Goal: Task Accomplishment & Management: Use online tool/utility

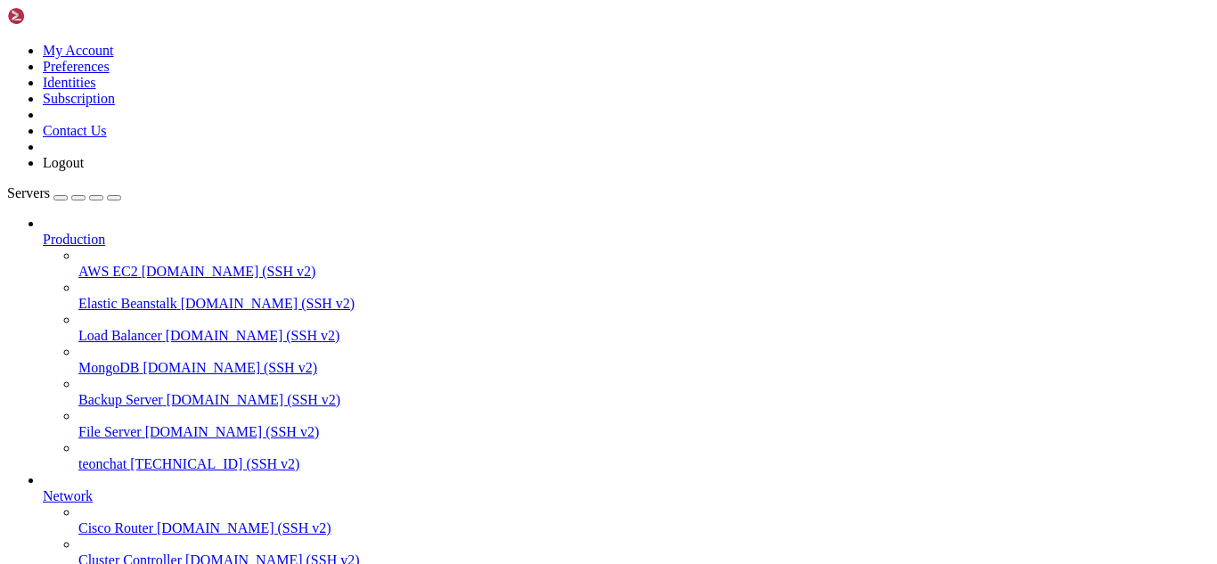
scroll to position [8, 2]
click at [109, 456] on span "teonchat" at bounding box center [102, 463] width 48 height 15
drag, startPoint x: 241, startPoint y: 1702, endPoint x: 283, endPoint y: 1729, distance: 50.4
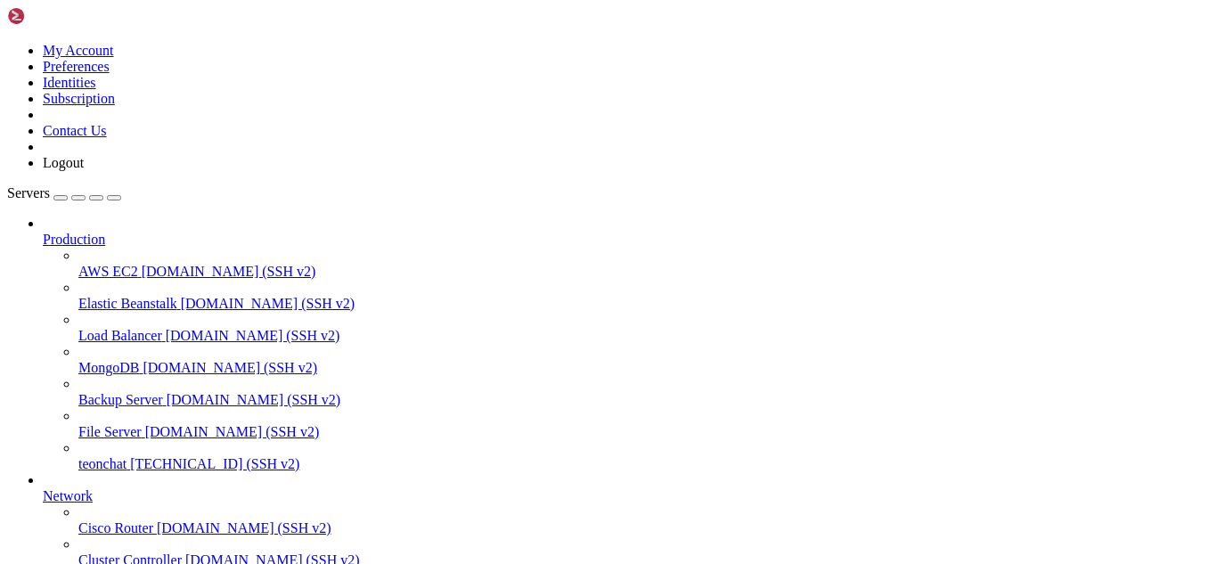
drag, startPoint x: 451, startPoint y: 1696, endPoint x: 375, endPoint y: 1704, distance: 76.1
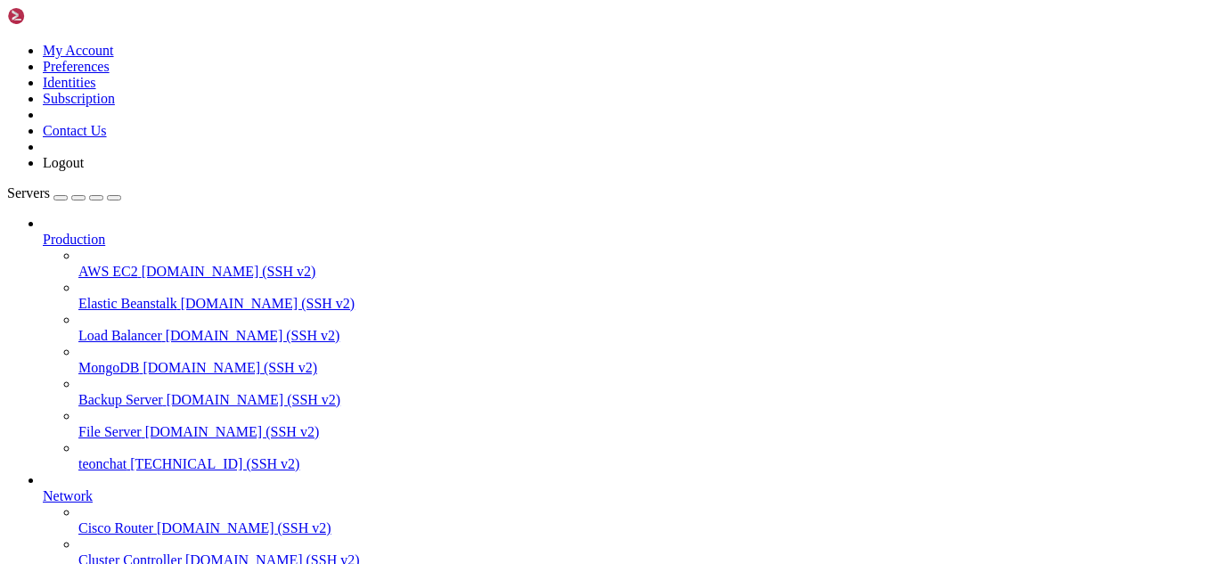
scroll to position [723, 0]
drag, startPoint x: 137, startPoint y: 1699, endPoint x: 14, endPoint y: 1524, distance: 213.5
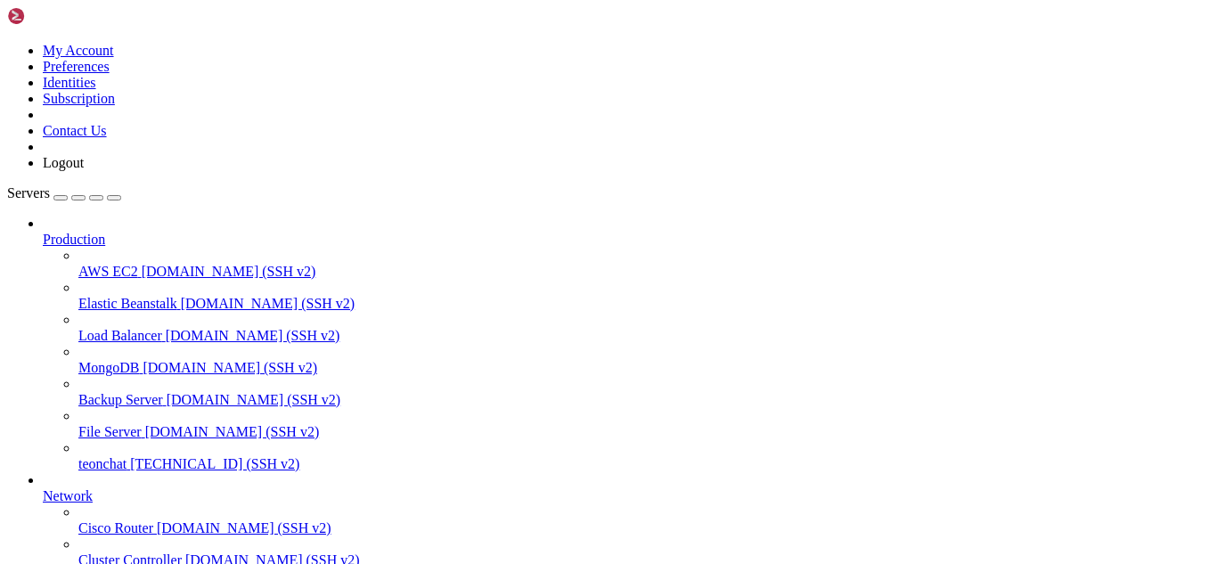
drag, startPoint x: 258, startPoint y: 1727, endPoint x: 572, endPoint y: 1725, distance: 313.5
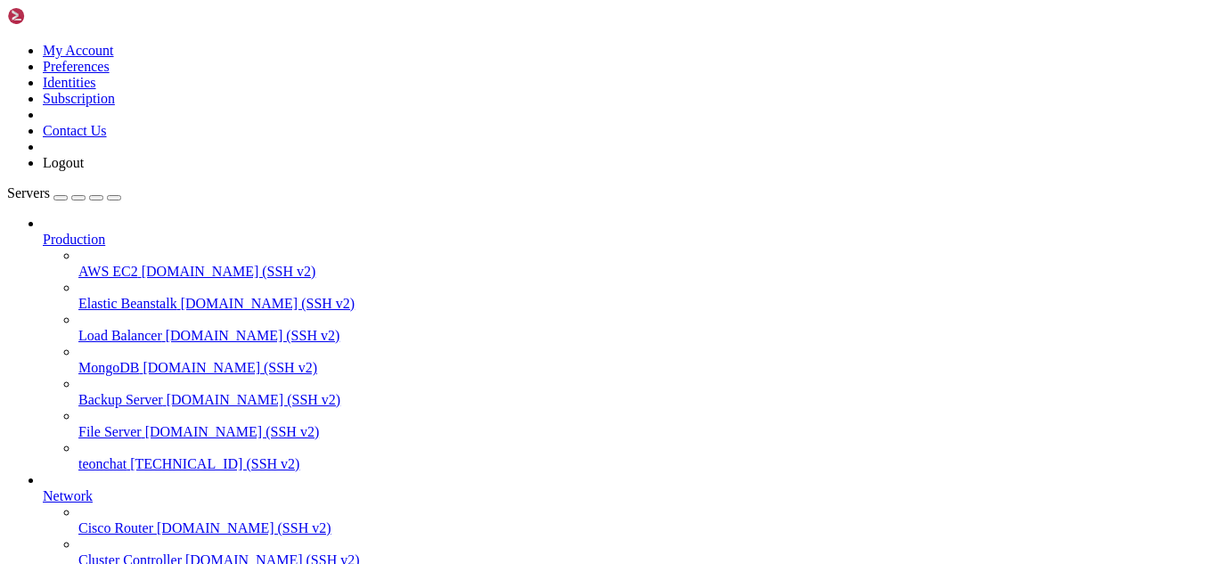
drag, startPoint x: 248, startPoint y: 1724, endPoint x: 518, endPoint y: 1717, distance: 270.0
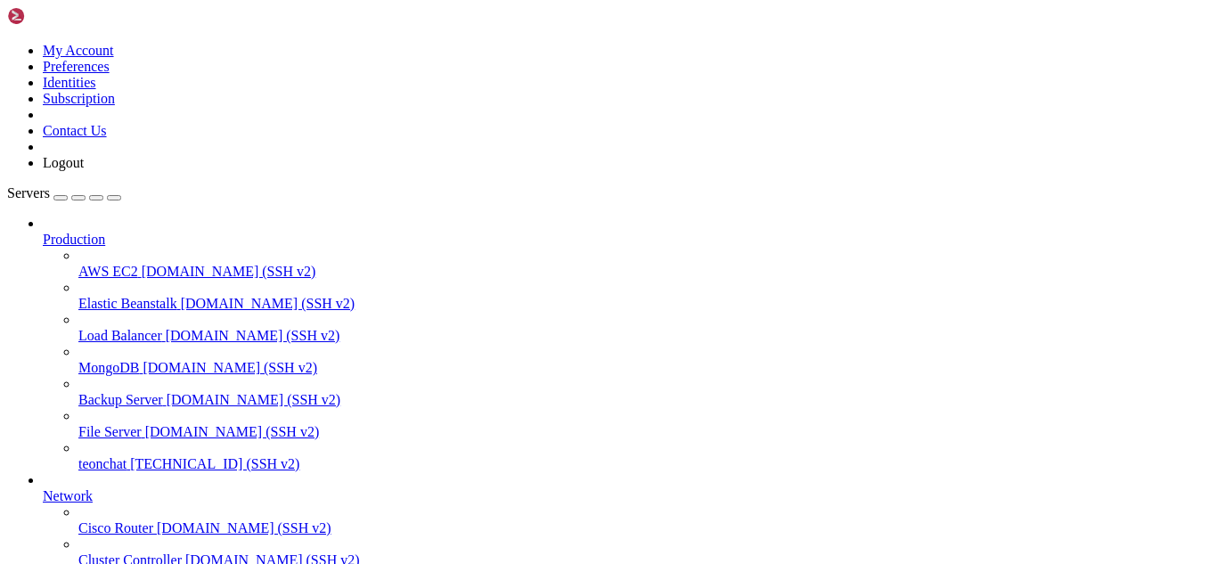
drag, startPoint x: 262, startPoint y: 1717, endPoint x: 304, endPoint y: 1722, distance: 42.1
drag, startPoint x: 224, startPoint y: 1719, endPoint x: 524, endPoint y: 1728, distance: 299.4
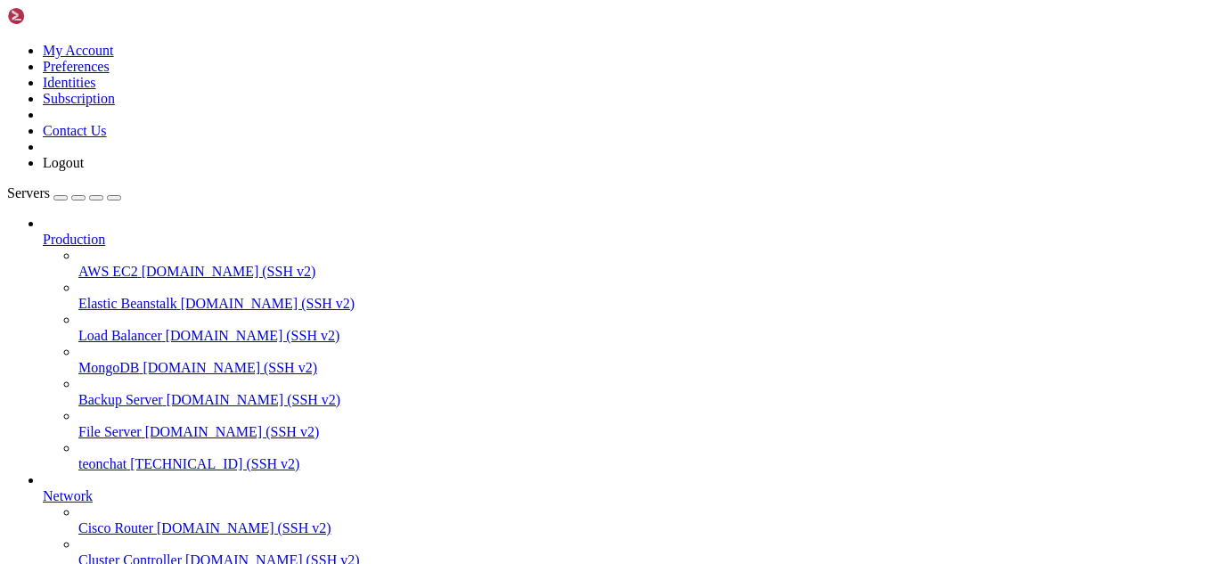
drag, startPoint x: 12, startPoint y: 1540, endPoint x: 62, endPoint y: 1576, distance: 61.3
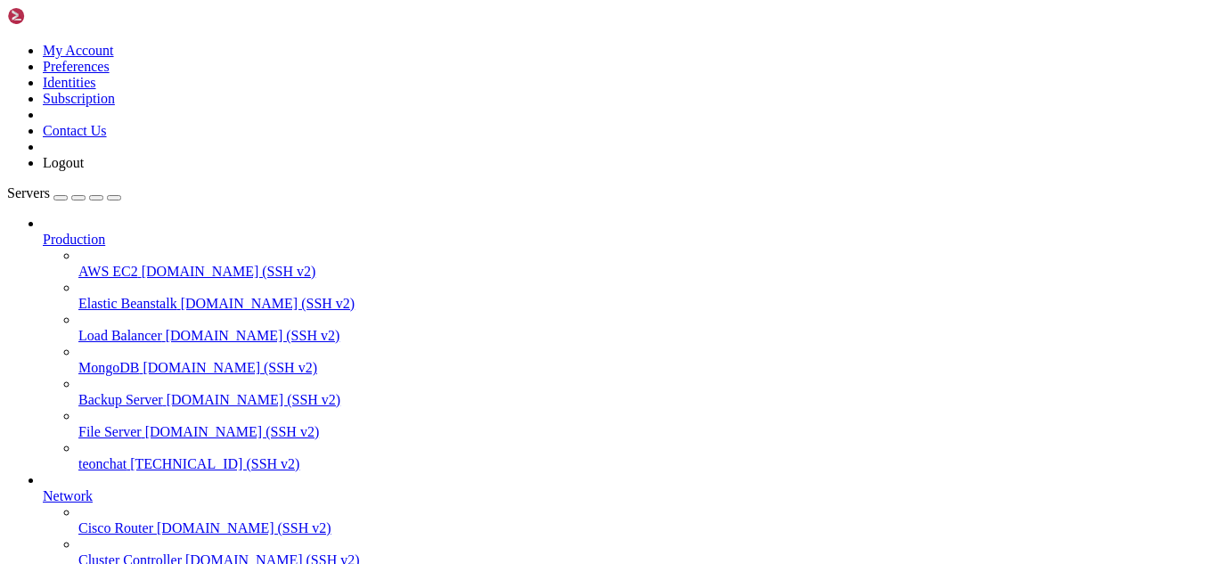
drag, startPoint x: 13, startPoint y: 1542, endPoint x: 38, endPoint y: 1546, distance: 25.3
drag, startPoint x: 91, startPoint y: 1597, endPoint x: 13, endPoint y: 1595, distance: 77.5
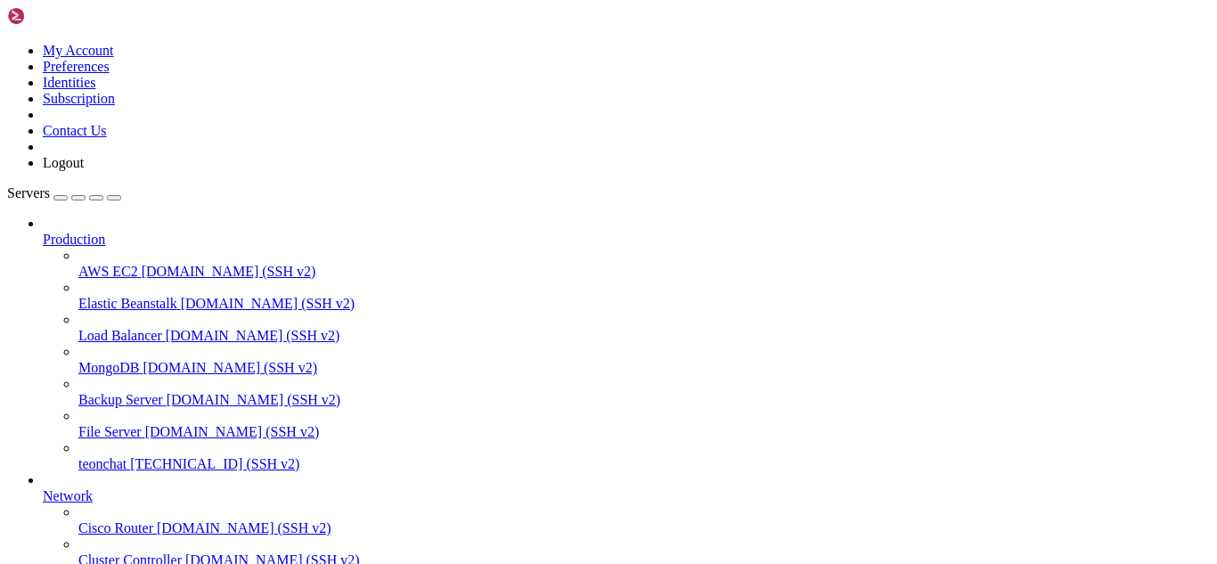
scroll to position [6485, 0]
drag, startPoint x: 204, startPoint y: 1704, endPoint x: 444, endPoint y: 1742, distance: 243.5
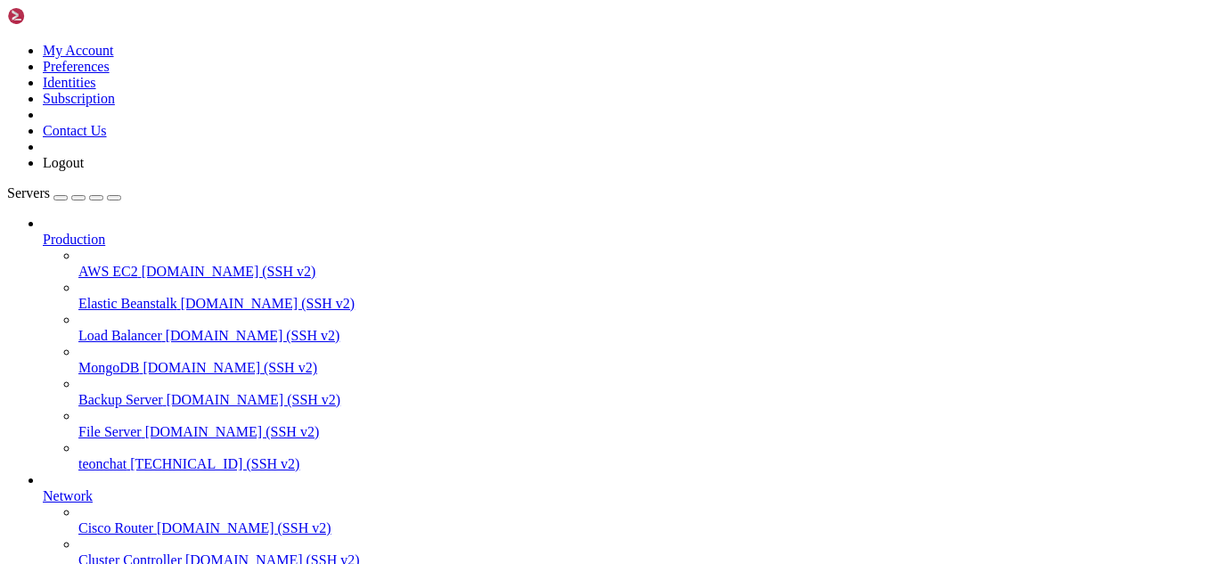
drag, startPoint x: 14, startPoint y: 1436, endPoint x: 258, endPoint y: 1708, distance: 365.9
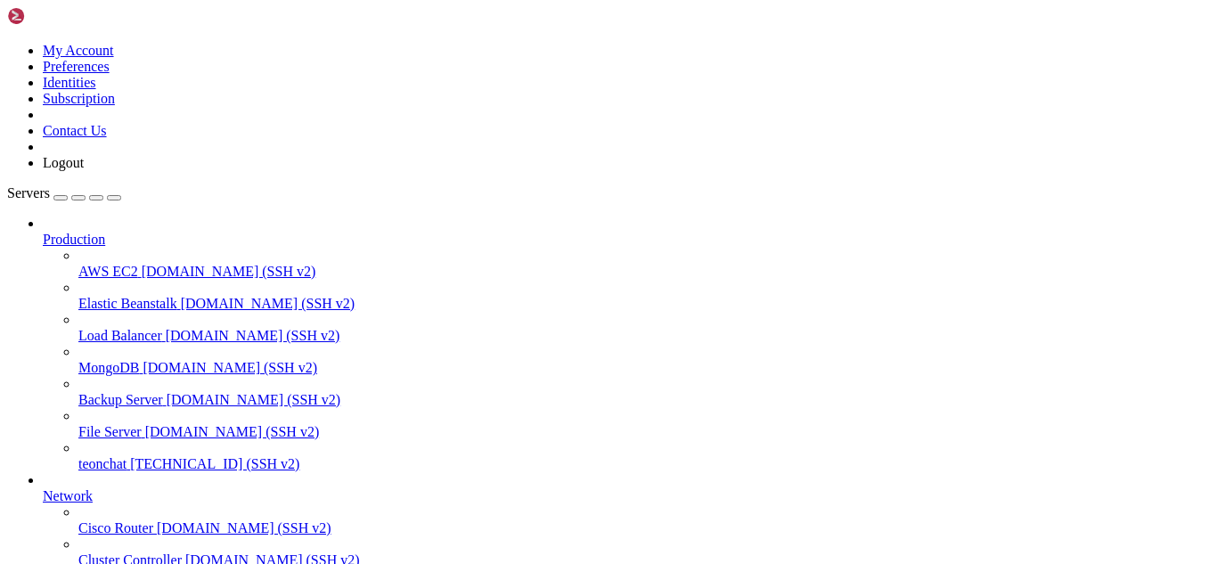
drag, startPoint x: 312, startPoint y: 1716, endPoint x: 255, endPoint y: 1727, distance: 58.0
drag, startPoint x: 220, startPoint y: 1725, endPoint x: 551, endPoint y: 1726, distance: 331.4
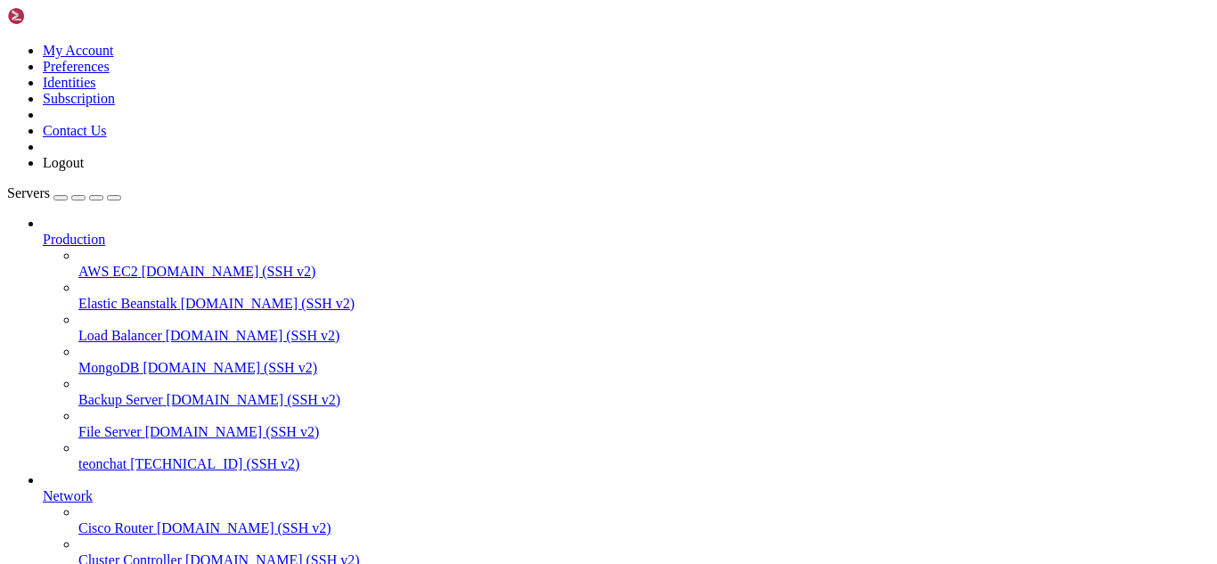
scroll to position [7769, 0]
drag, startPoint x: 388, startPoint y: 1721, endPoint x: 708, endPoint y: 1713, distance: 319.9
drag, startPoint x: 396, startPoint y: 1723, endPoint x: 322, endPoint y: 1720, distance: 74.0
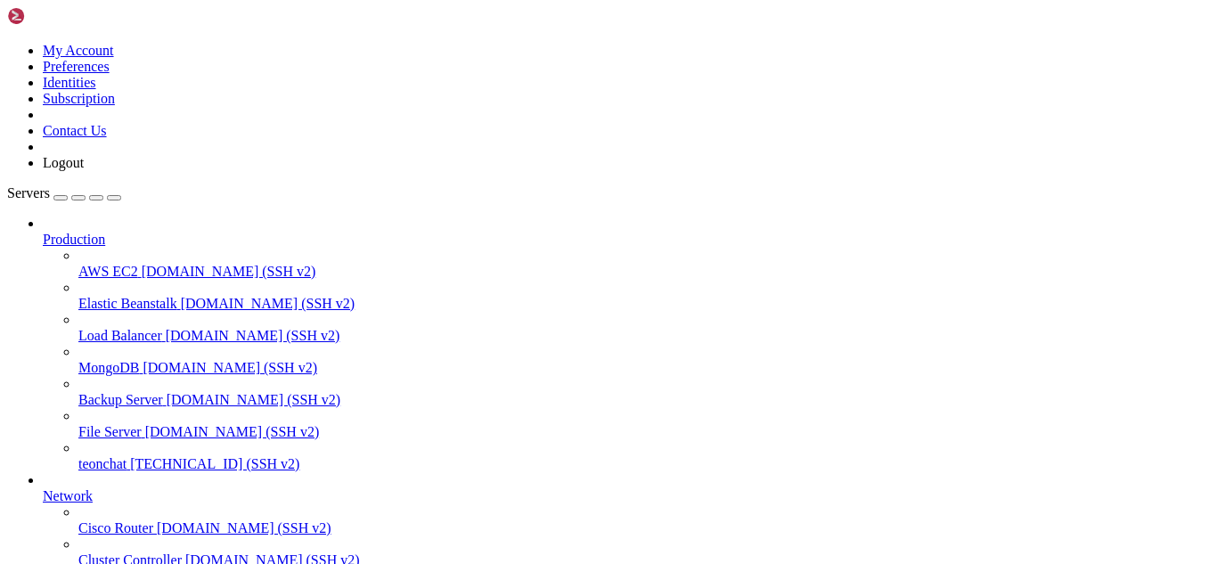
drag, startPoint x: 231, startPoint y: 1722, endPoint x: 158, endPoint y: 1692, distance: 79.1
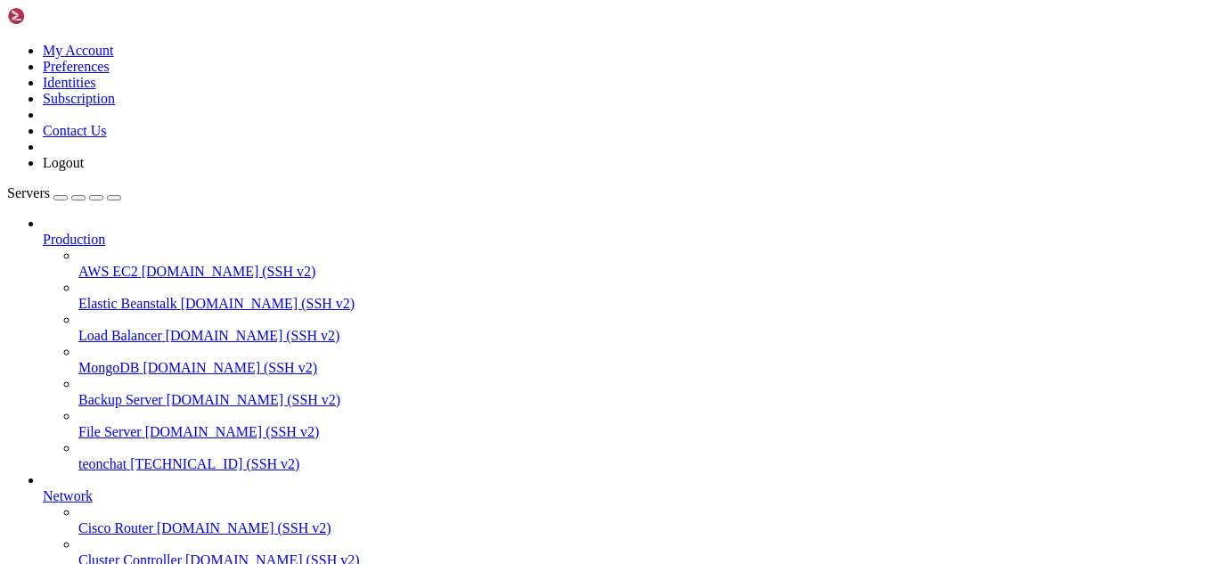
drag, startPoint x: 12, startPoint y: 1361, endPoint x: 77, endPoint y: 1513, distance: 165.6
drag, startPoint x: 17, startPoint y: 1360, endPoint x: 158, endPoint y: 1677, distance: 346.9
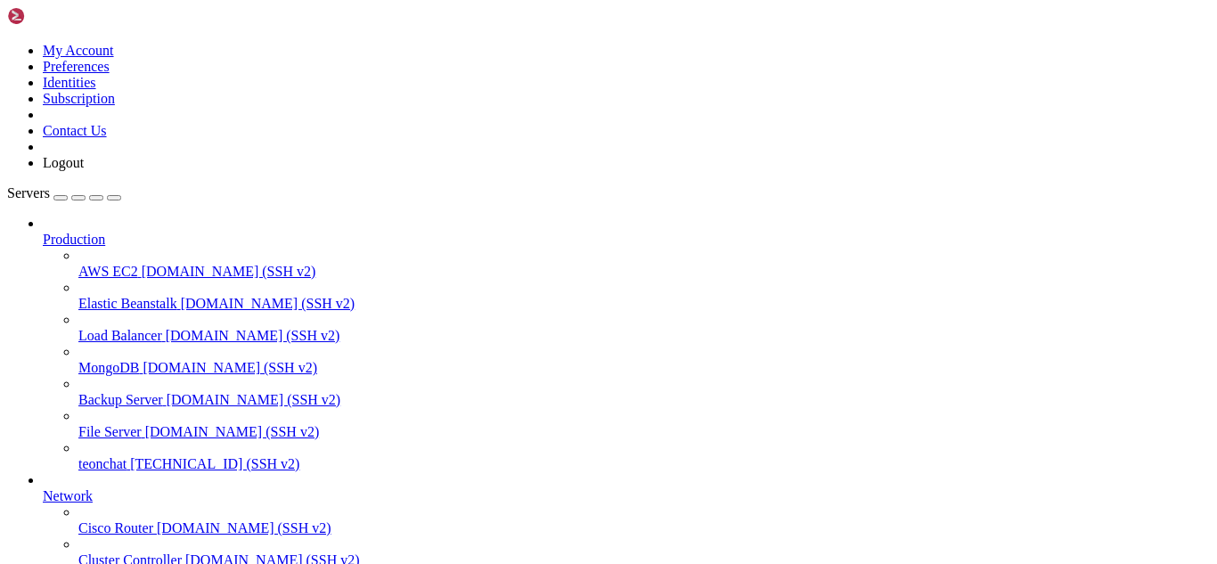
drag, startPoint x: 14, startPoint y: 1359, endPoint x: 241, endPoint y: 1714, distance: 420.6
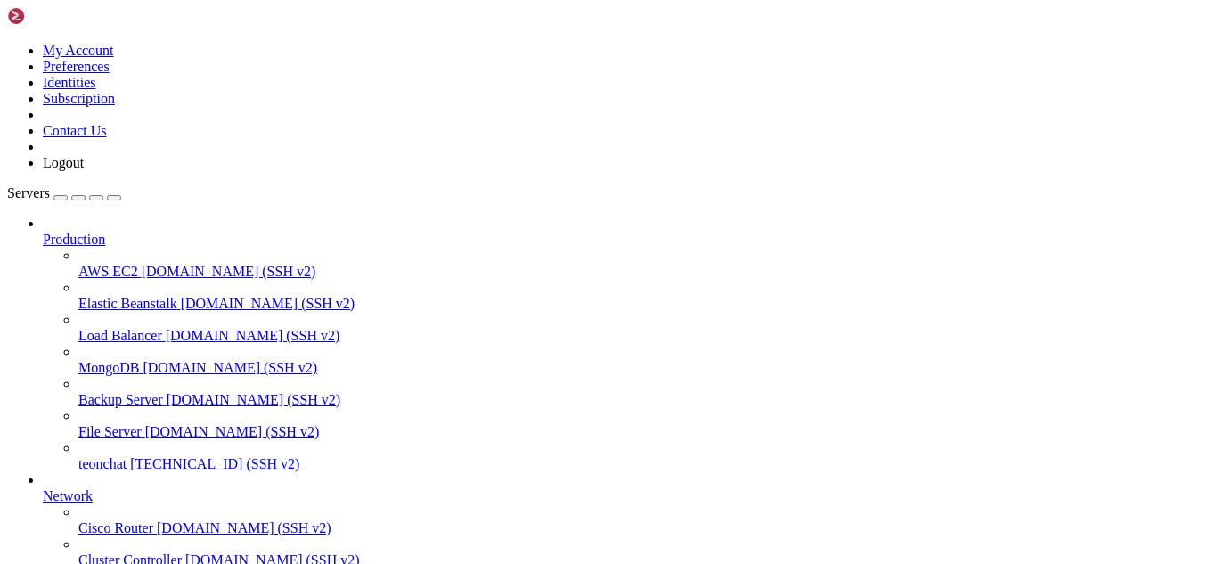
drag, startPoint x: 12, startPoint y: 1647, endPoint x: 219, endPoint y: 1707, distance: 215.1
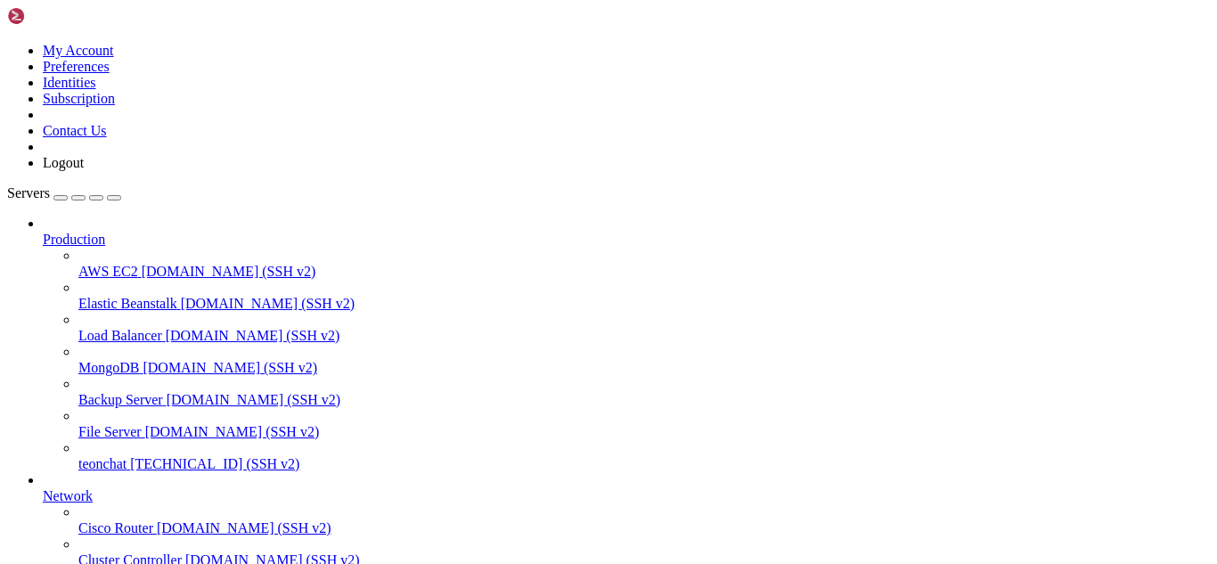
drag, startPoint x: 299, startPoint y: 1711, endPoint x: 16, endPoint y: 1651, distance: 289.7
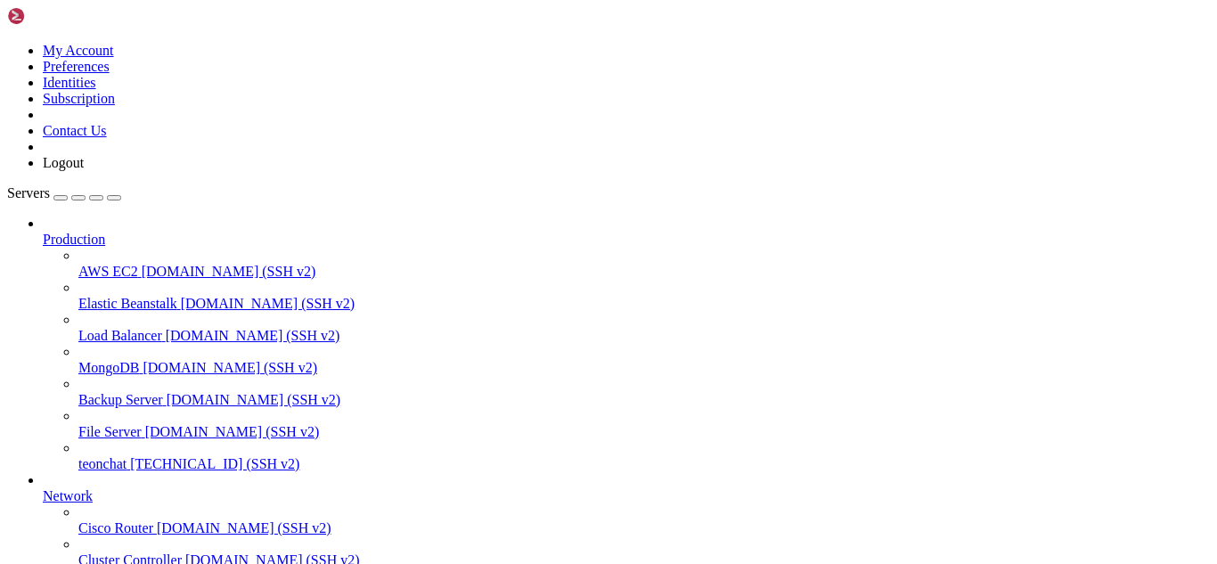
drag, startPoint x: 243, startPoint y: 445, endPoint x: 391, endPoint y: 543, distance: 177.4
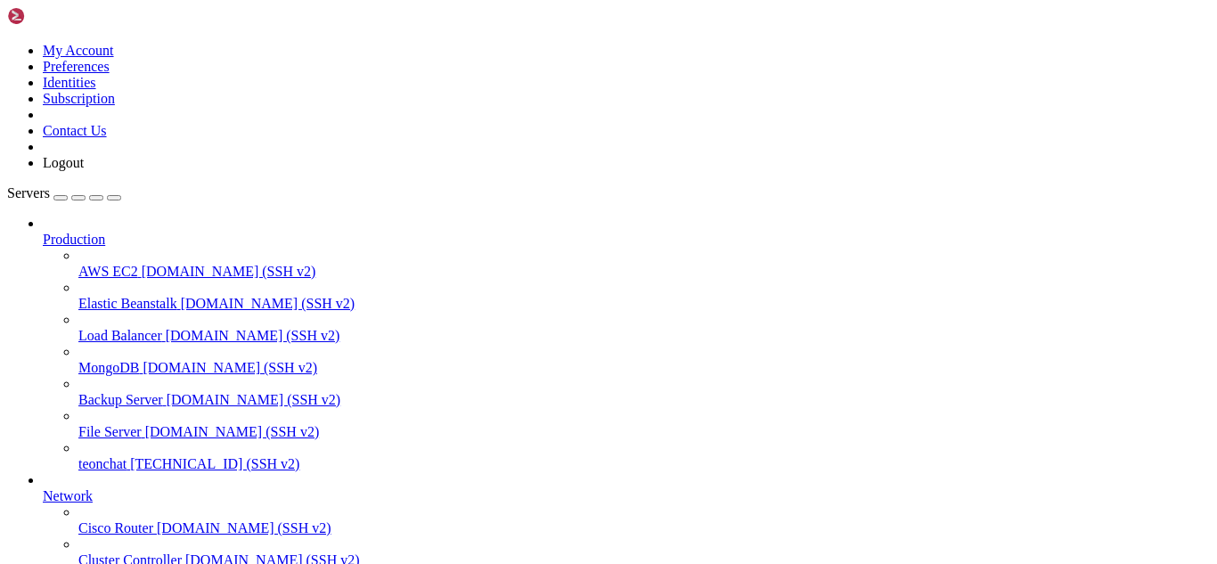
scroll to position [10550, 0]
drag, startPoint x: 216, startPoint y: 1727, endPoint x: 507, endPoint y: 1712, distance: 290.8
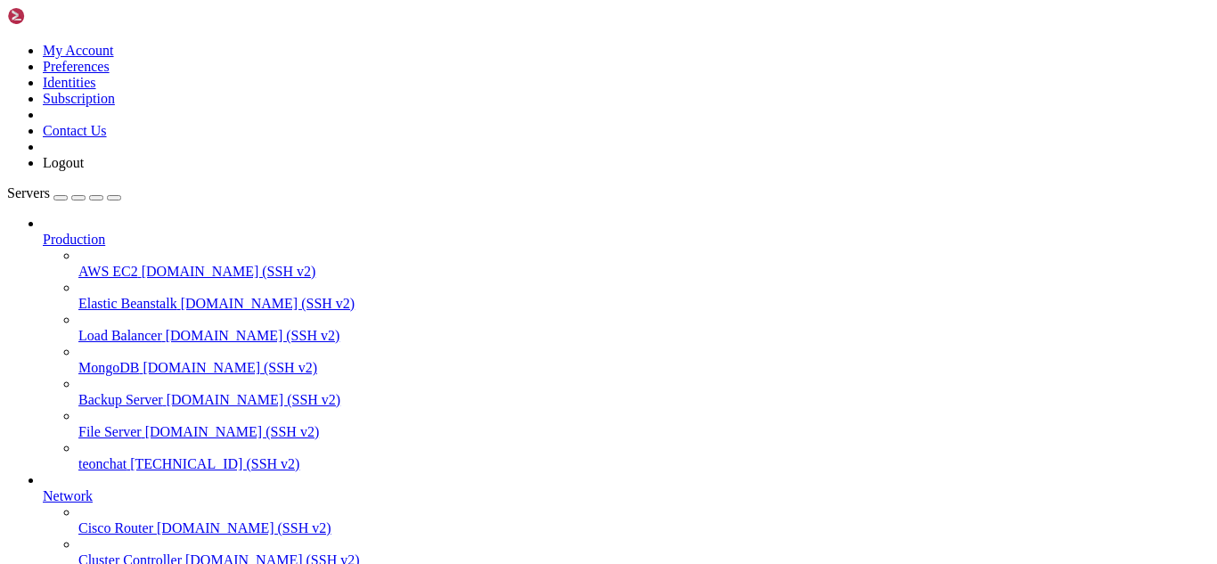
scroll to position [10924, 0]
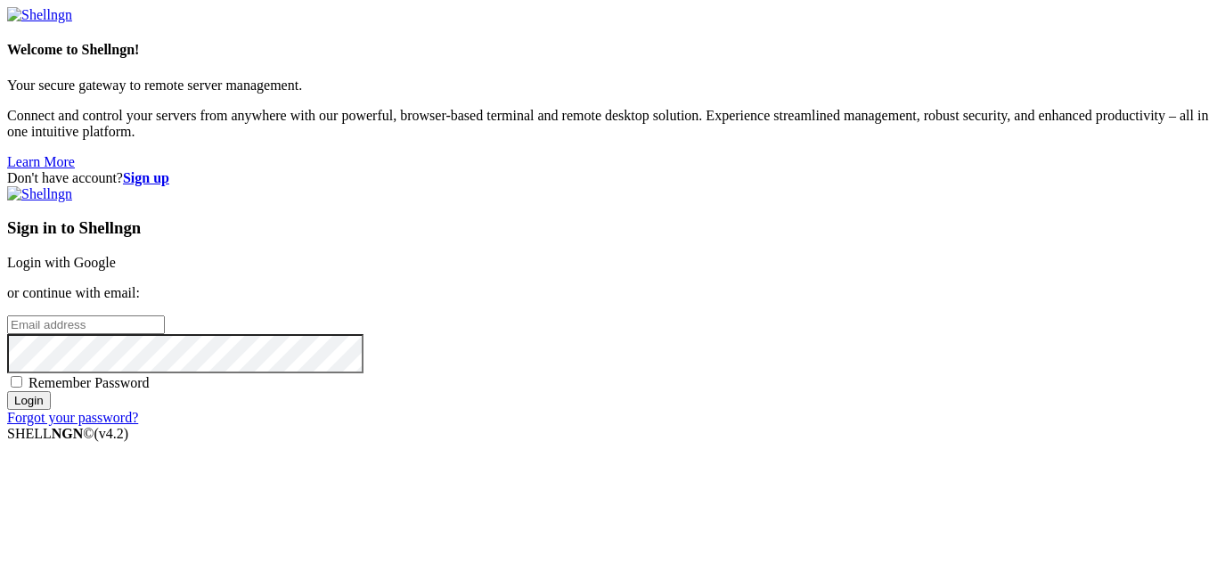
click at [116, 255] on link "Login with Google" at bounding box center [61, 262] width 109 height 15
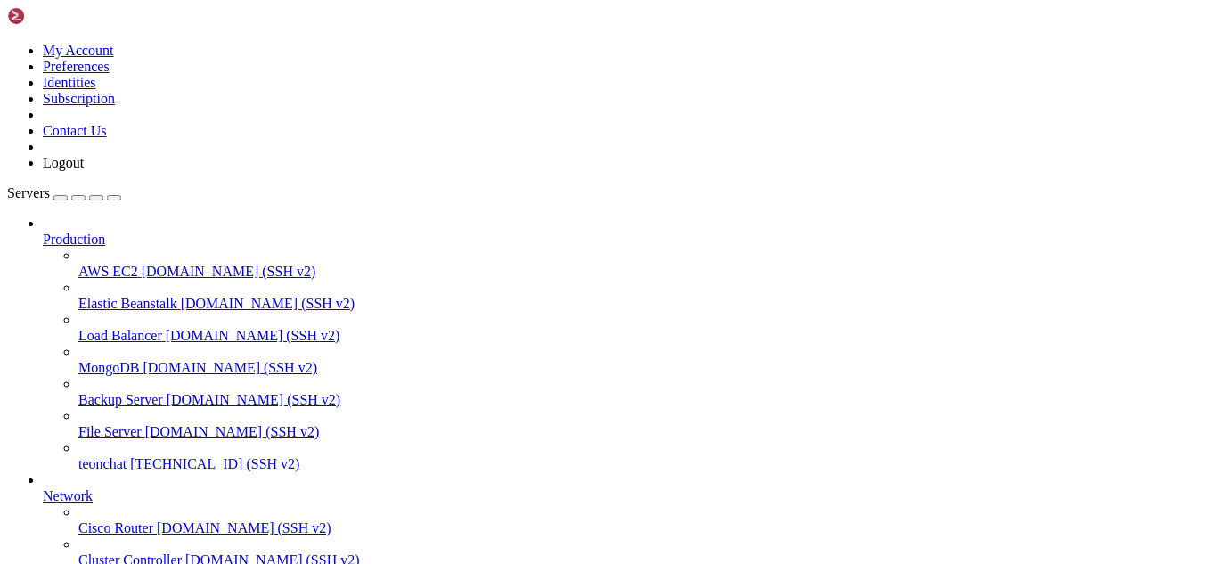
scroll to position [10924, 0]
drag, startPoint x: 370, startPoint y: 1717, endPoint x: 276, endPoint y: 1723, distance: 93.7
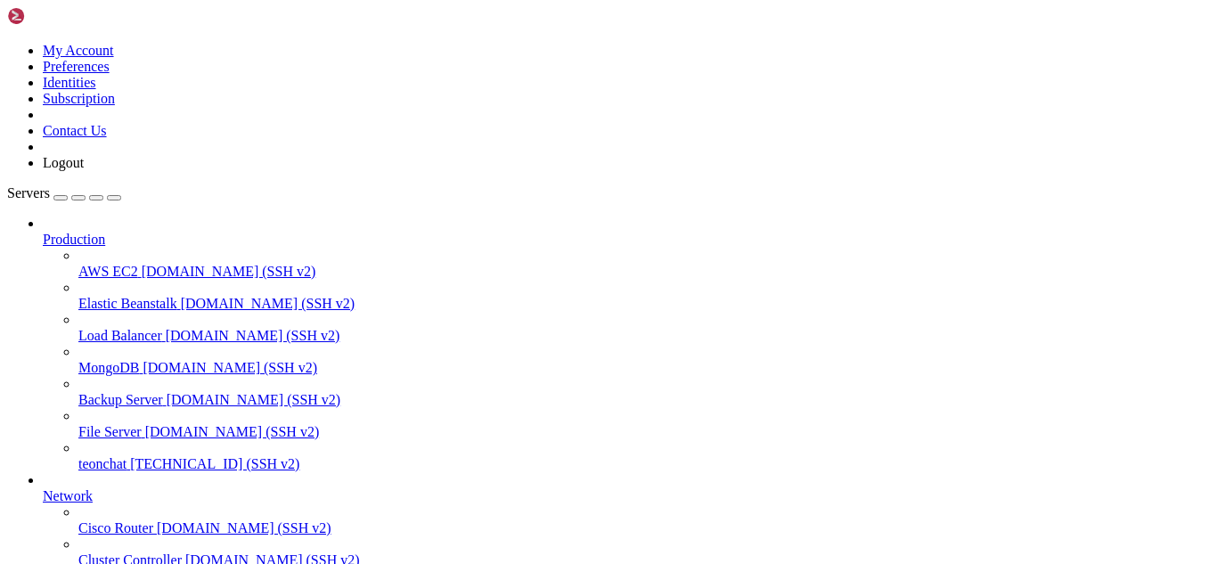
scroll to position [11161, 0]
drag, startPoint x: 14, startPoint y: 1563, endPoint x: 331, endPoint y: 1708, distance: 348.8
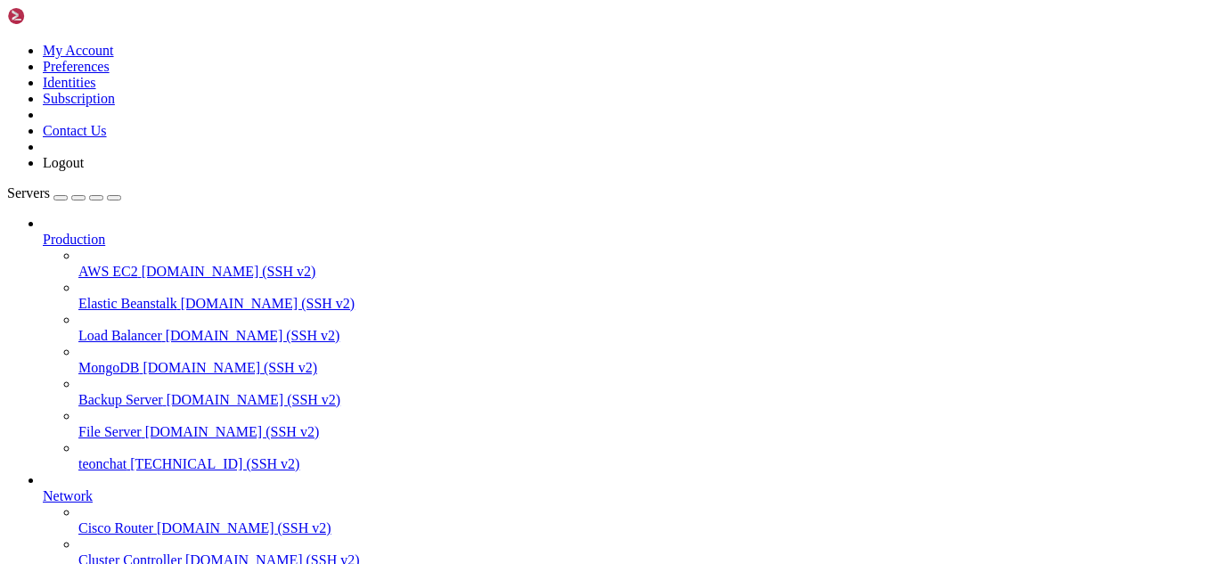
copy div "root@teonchat:~/meuapp# sudo apt-get update sudo apt-get install -y docker-comp…"
drag, startPoint x: 235, startPoint y: 1732, endPoint x: 195, endPoint y: 1726, distance: 40.4
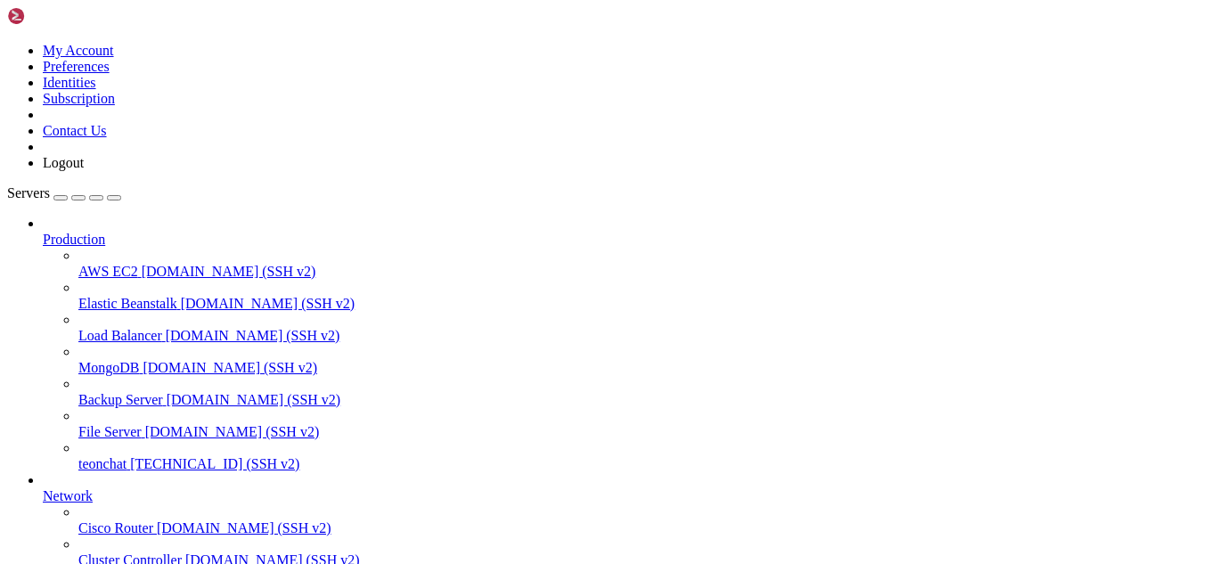
drag, startPoint x: 289, startPoint y: 1728, endPoint x: 241, endPoint y: 1714, distance: 49.3
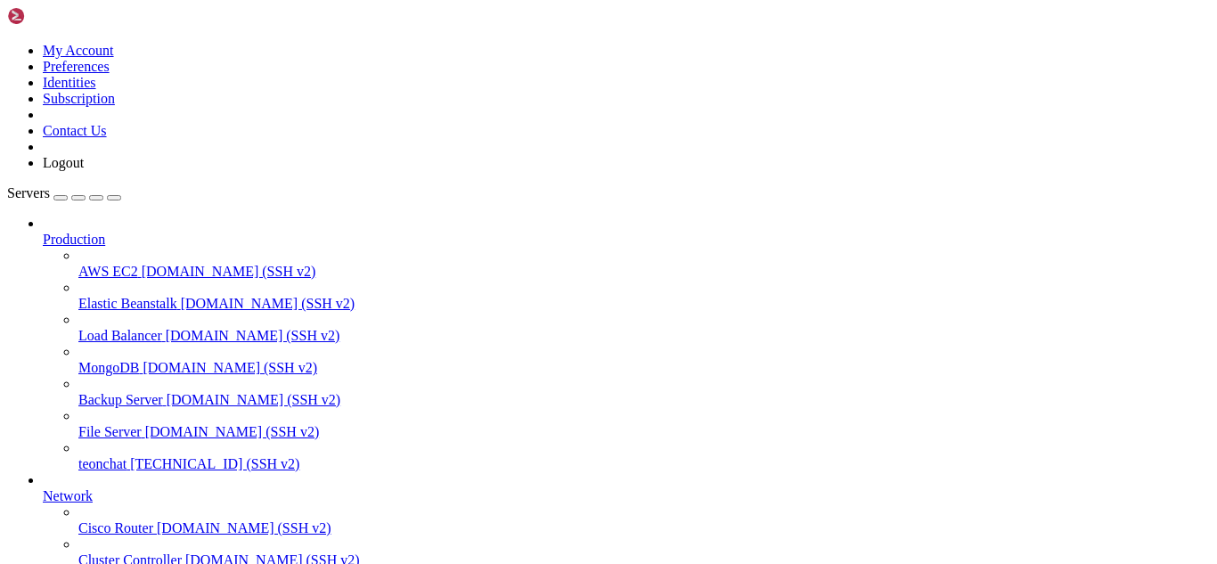
drag, startPoint x: 211, startPoint y: 1728, endPoint x: 192, endPoint y: 1716, distance: 23.2
drag, startPoint x: 143, startPoint y: 1714, endPoint x: 14, endPoint y: 1338, distance: 397.5
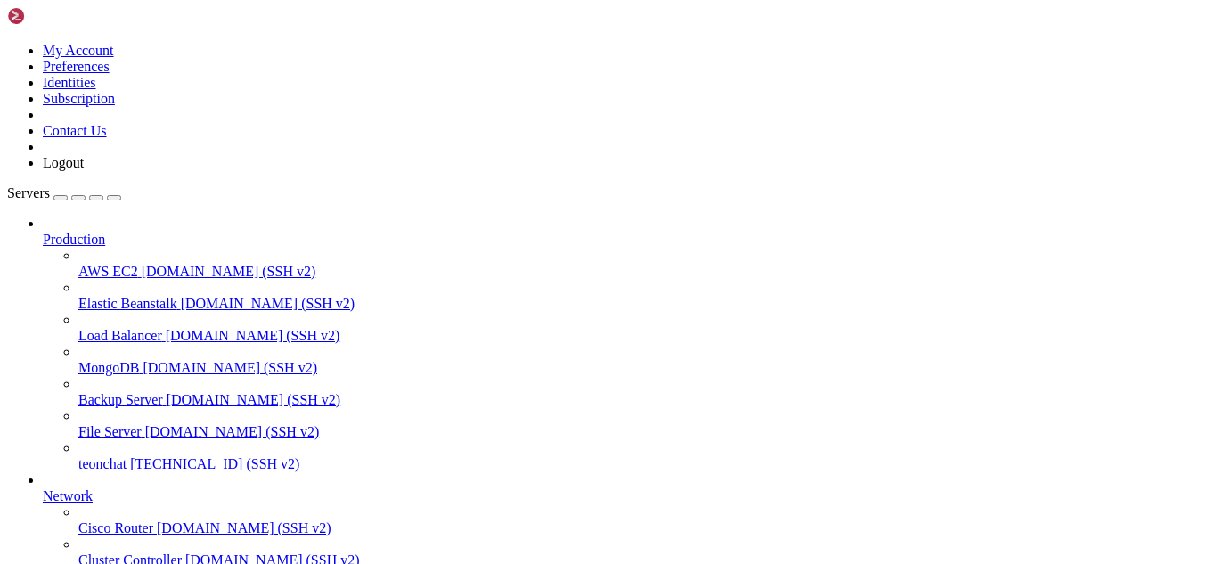
copy div "root@teonchat:~/meuapp# sudo apt-get update sudo apt-get install -y docker-comp…"
